Goal: Task Accomplishment & Management: Manage account settings

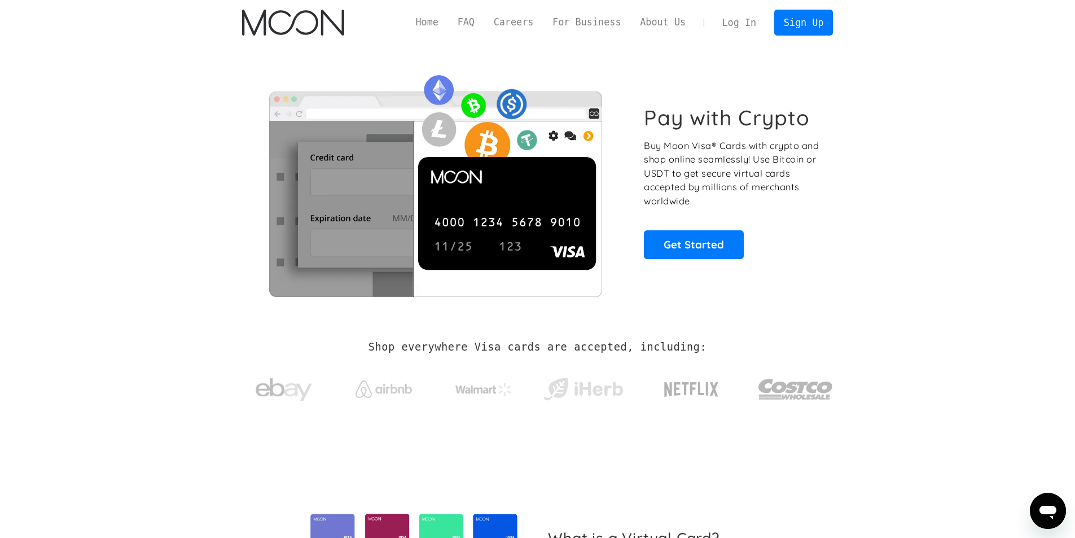
click at [750, 23] on link "Log In" at bounding box center [739, 22] width 53 height 25
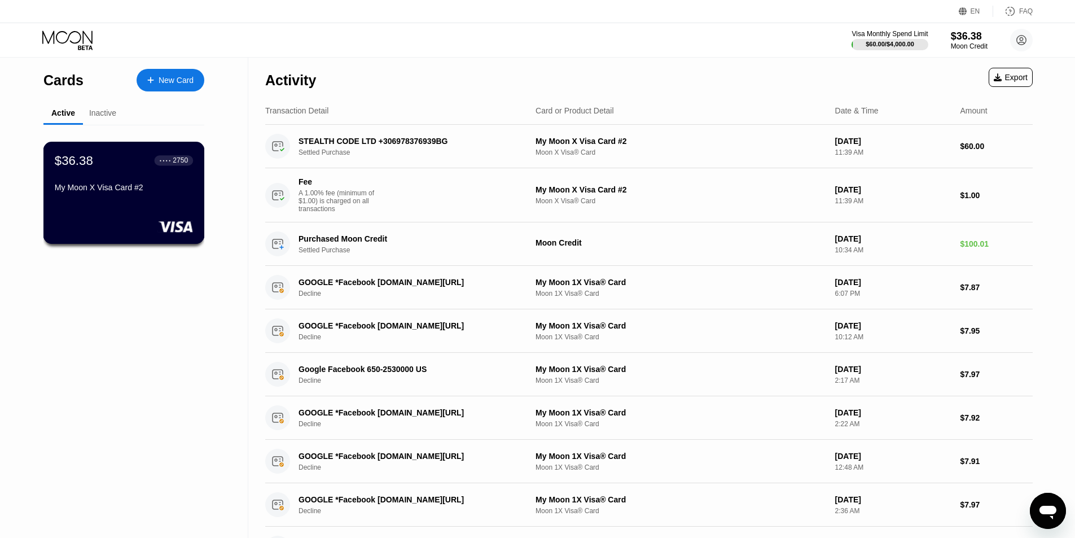
click at [162, 174] on div "$36.38 ● ● ● ● 2750 My Moon X Visa Card #2" at bounding box center [124, 174] width 138 height 43
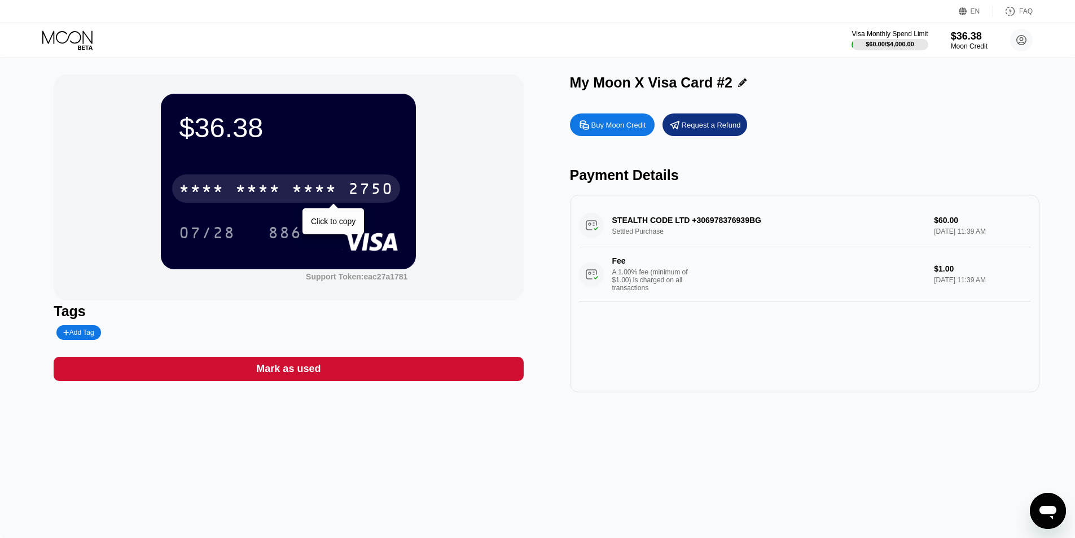
click at [363, 187] on div "2750" at bounding box center [370, 190] width 45 height 18
